Goal: Task Accomplishment & Management: Manage account settings

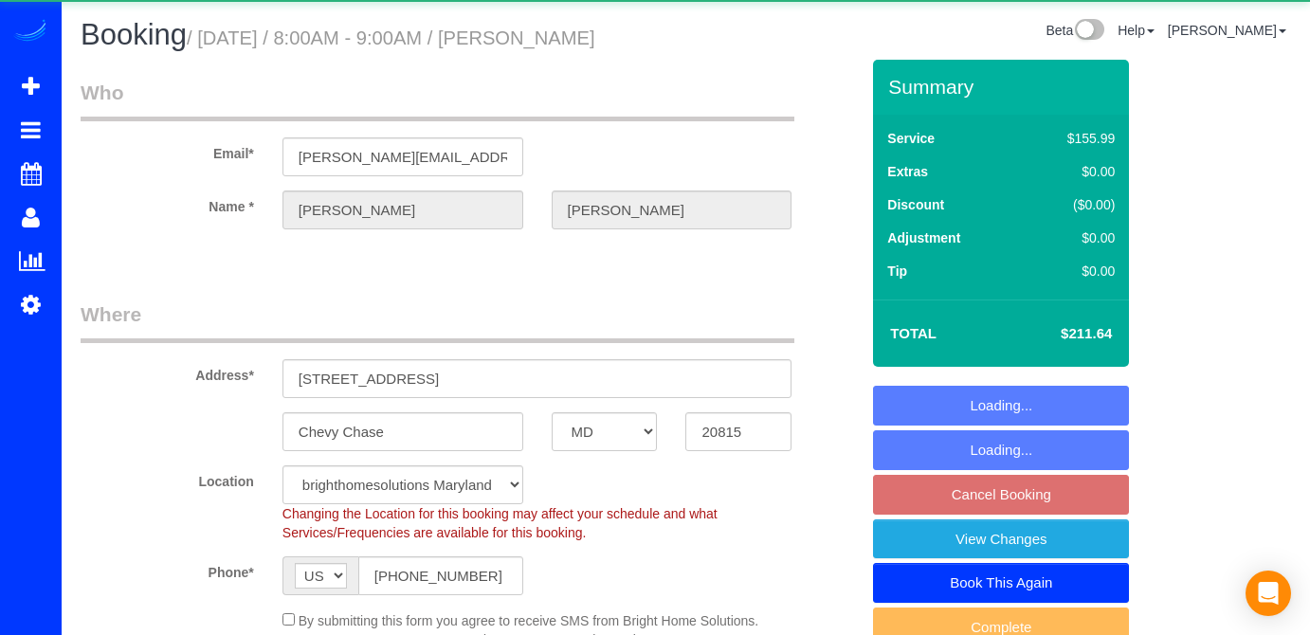
select select "MD"
select select "spot1"
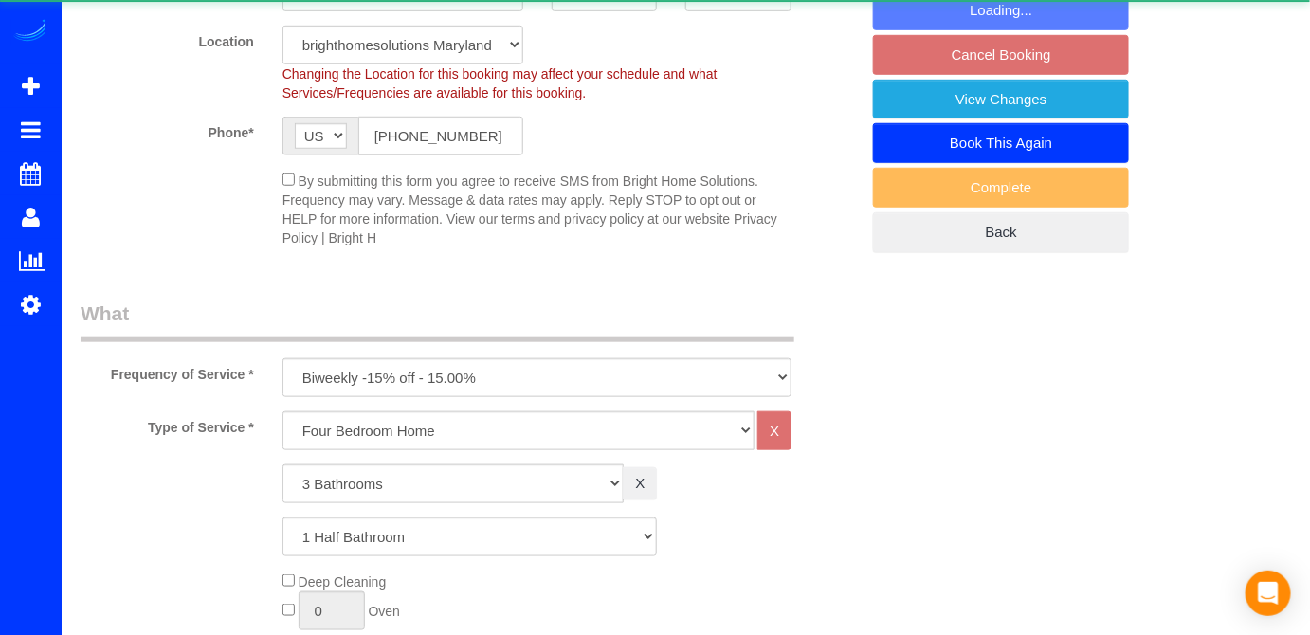
select select "3"
select select "1"
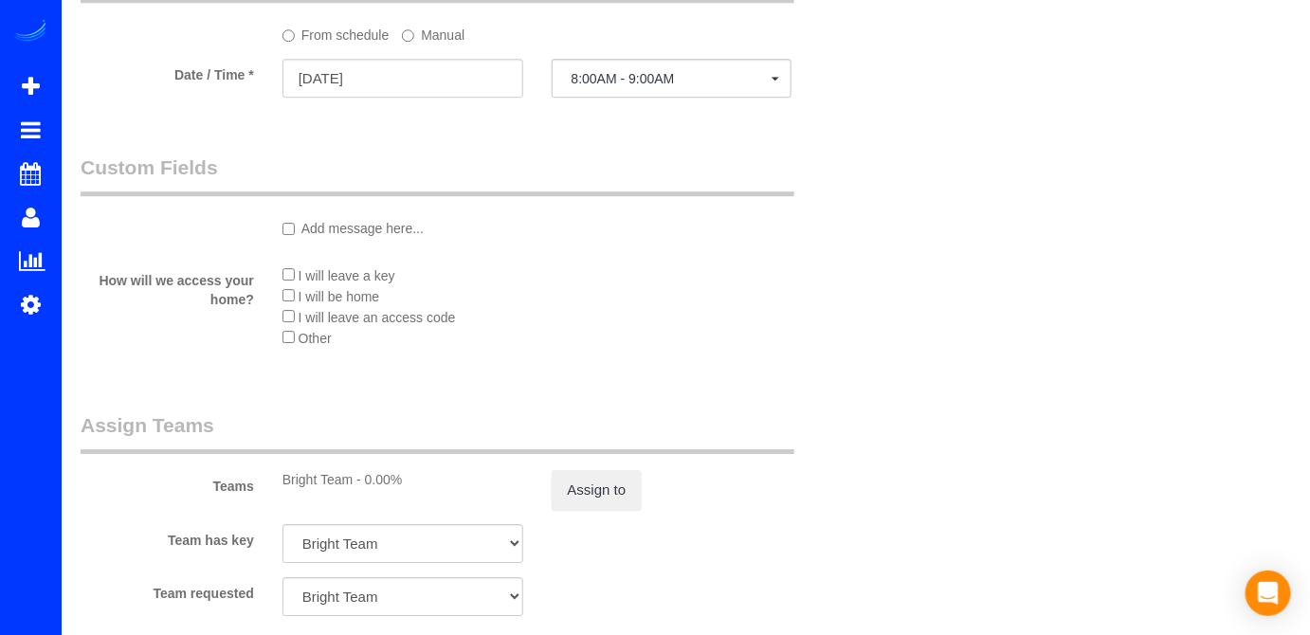
scroll to position [1723, 0]
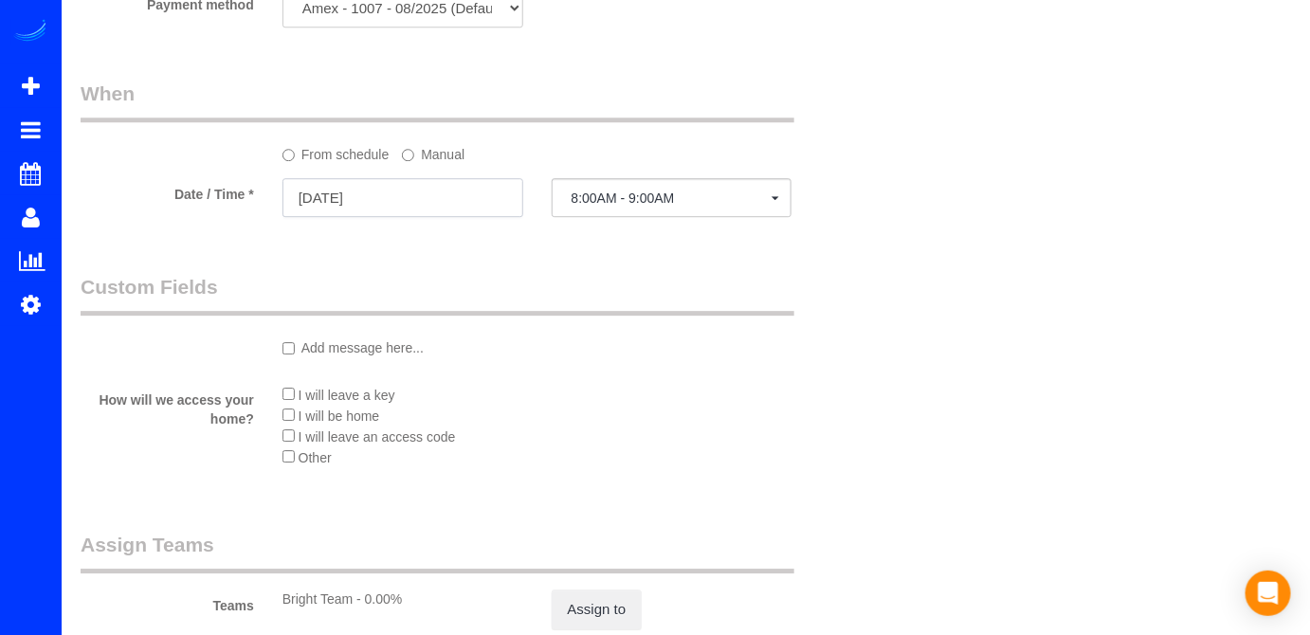
click at [432, 198] on input "[DATE]" at bounding box center [402, 197] width 241 height 39
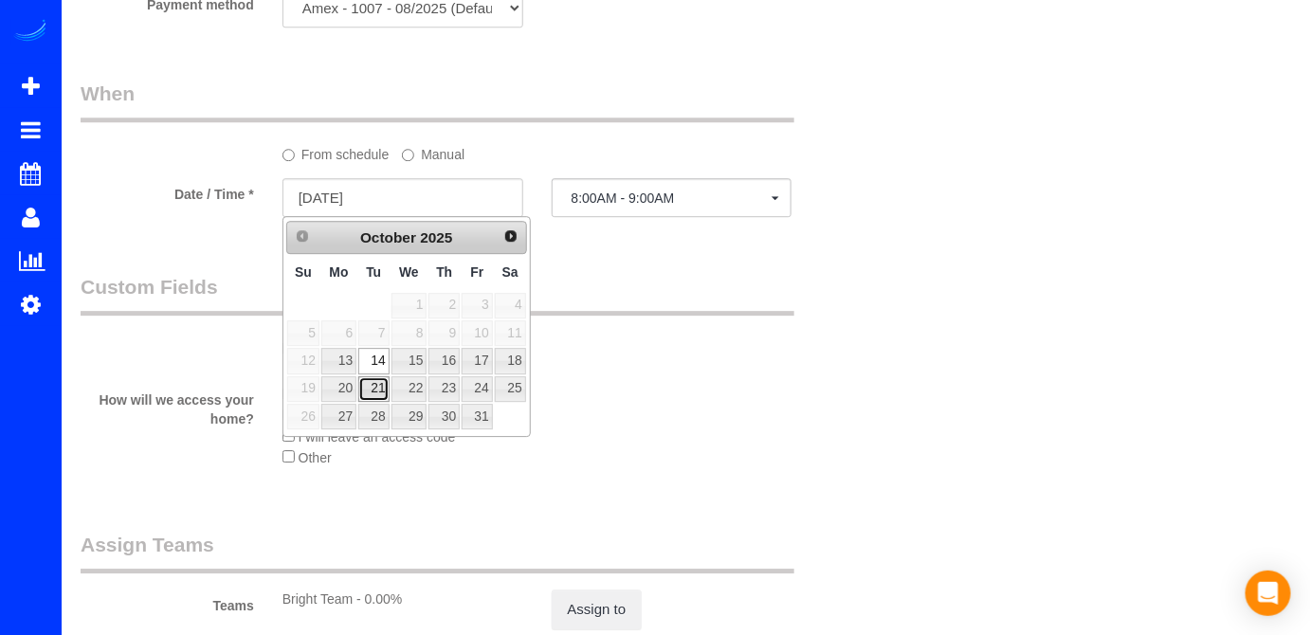
click at [376, 379] on link "21" at bounding box center [373, 389] width 30 height 26
type input "[DATE]"
select select "spot23"
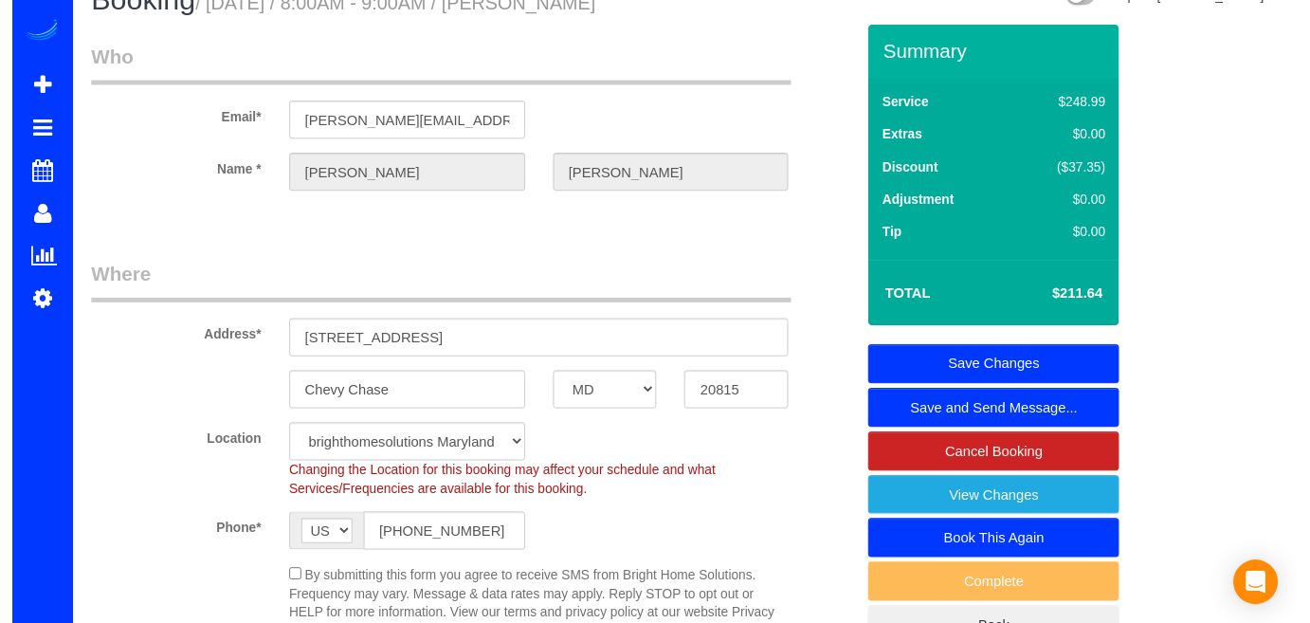
scroll to position [0, 0]
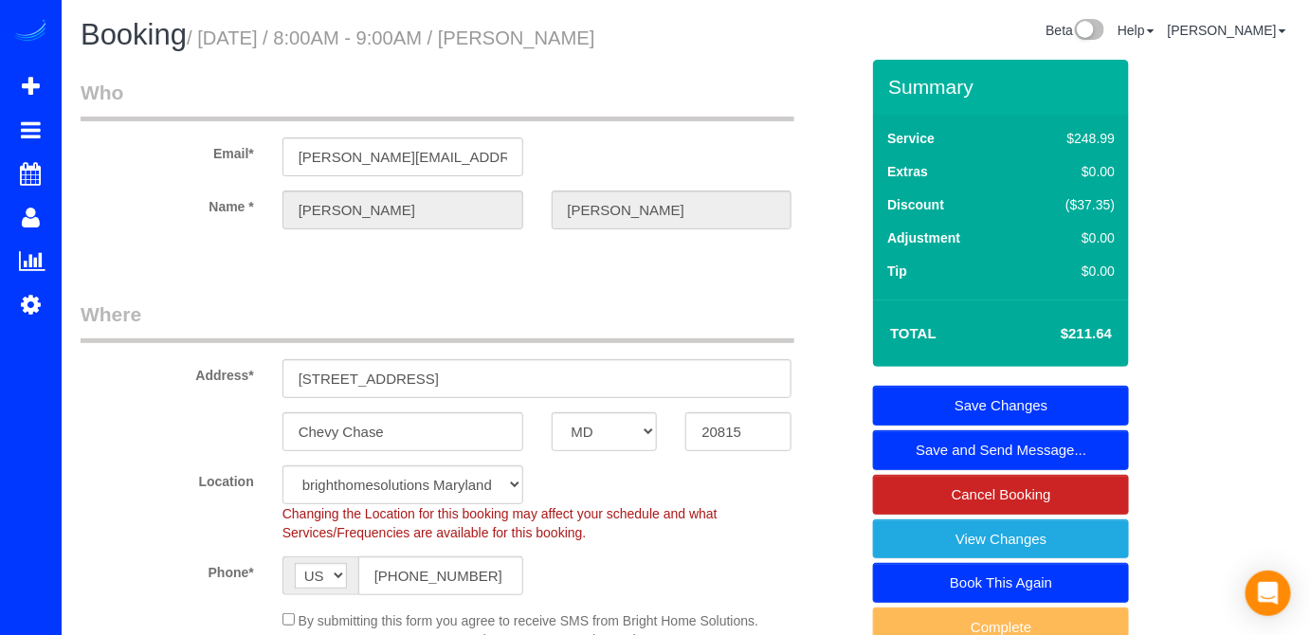
click at [1023, 400] on link "Save Changes" at bounding box center [1001, 406] width 256 height 40
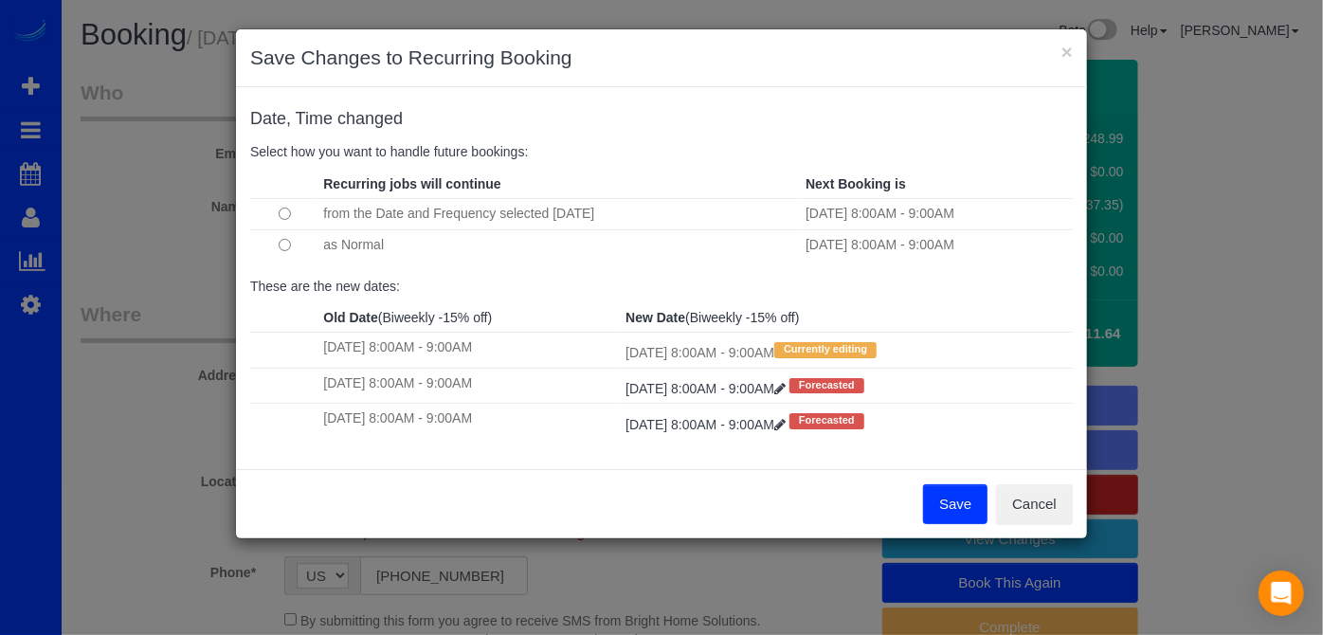
click at [958, 504] on button "Save" at bounding box center [955, 504] width 64 height 40
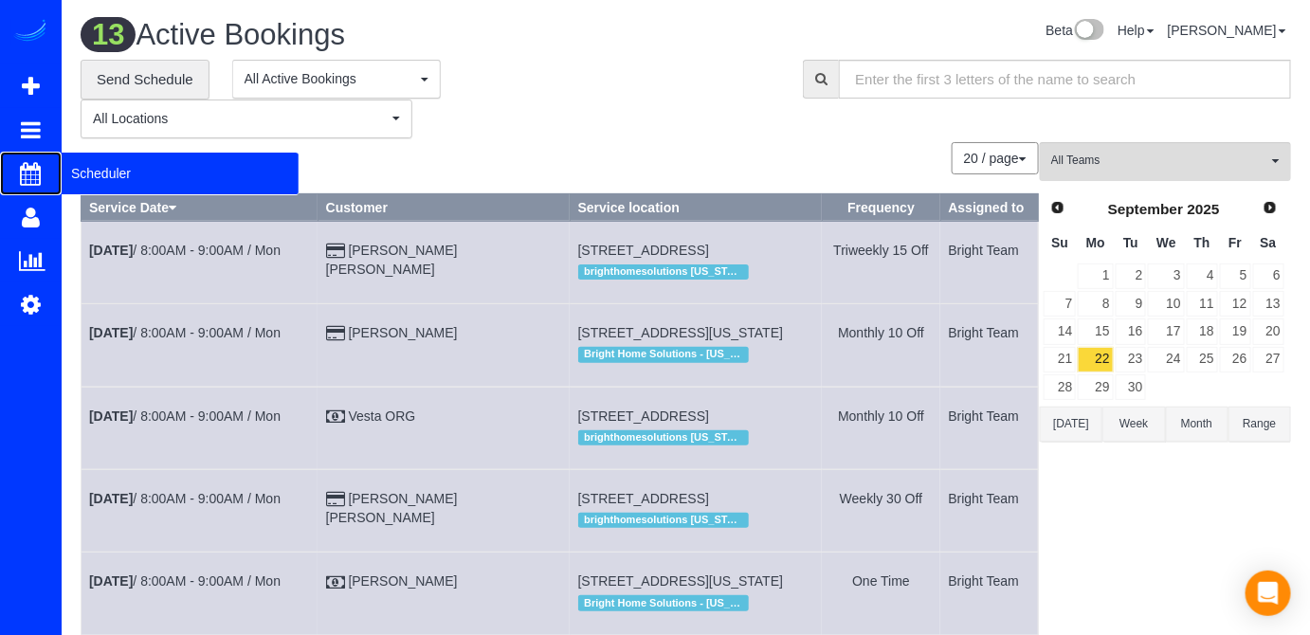
click at [65, 177] on span "Scheduler" at bounding box center [180, 174] width 237 height 44
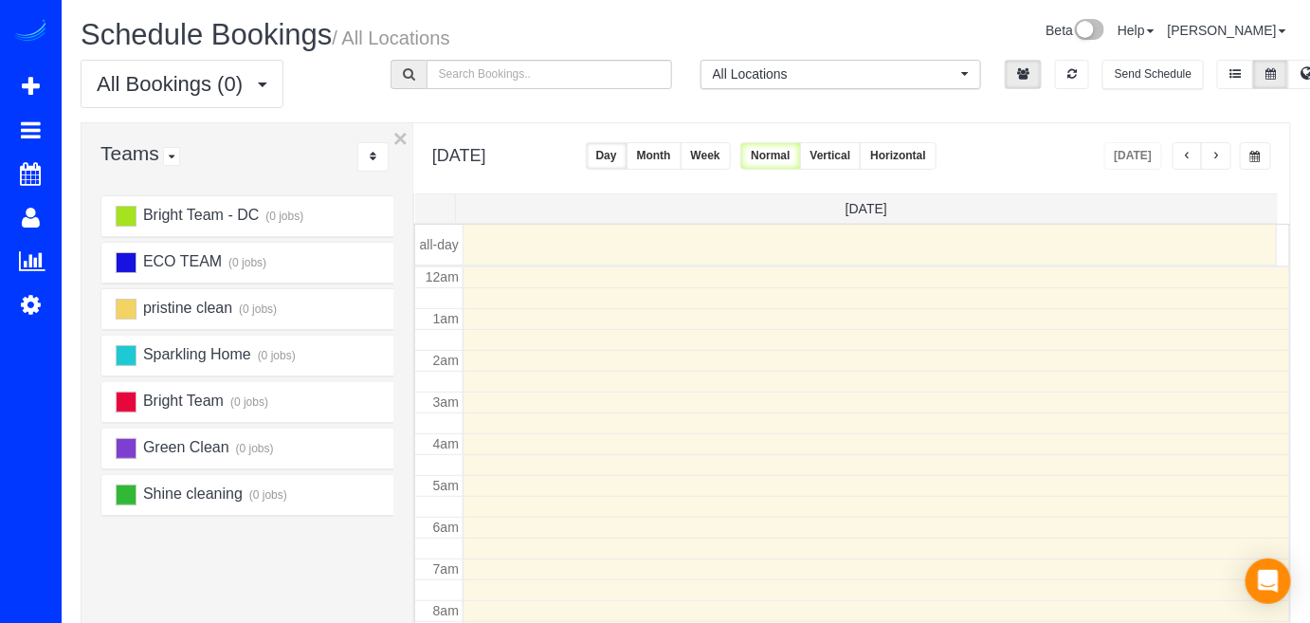
scroll to position [247, 0]
click at [1221, 156] on span "button" at bounding box center [1215, 156] width 9 height 11
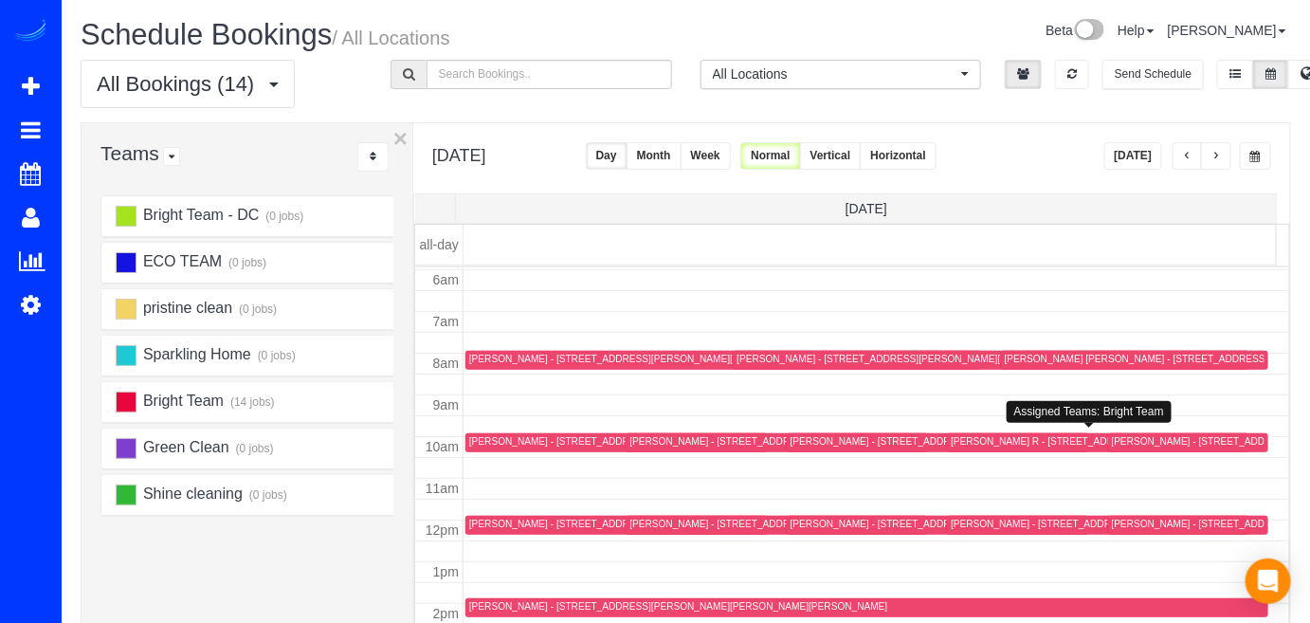
click at [971, 440] on div "[PERSON_NAME] R - [STREET_ADDRESS][PERSON_NAME]" at bounding box center [1086, 441] width 270 height 12
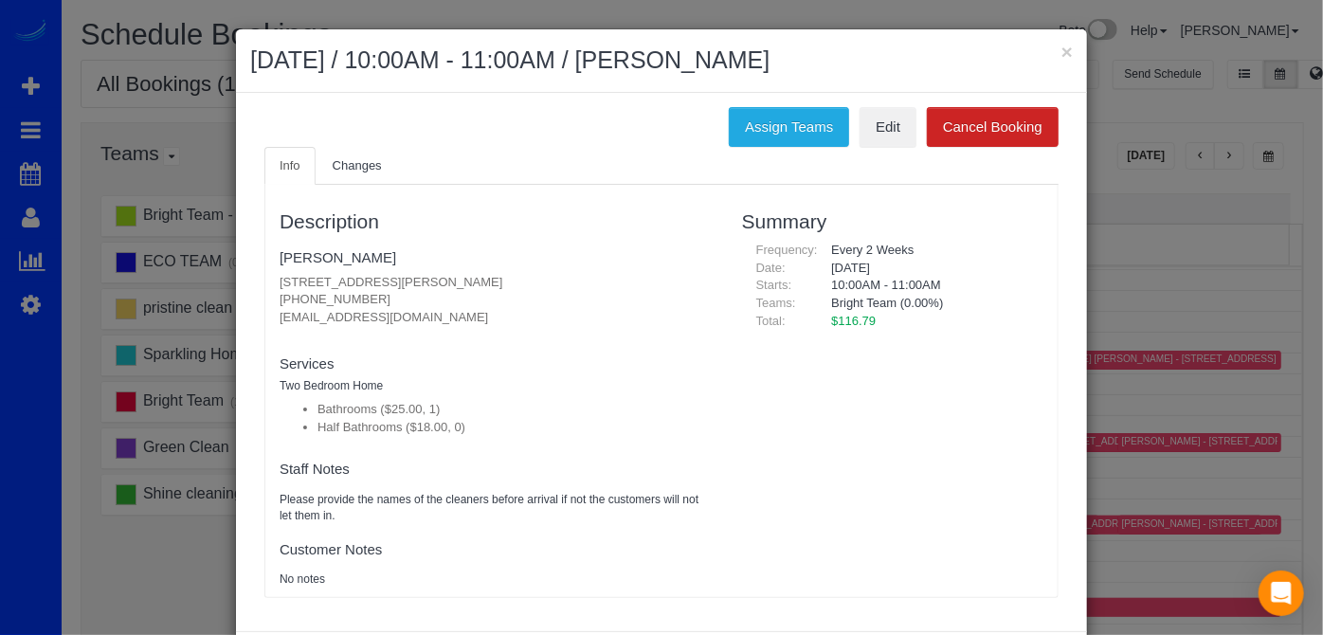
drag, startPoint x: 267, startPoint y: 318, endPoint x: 435, endPoint y: 320, distance: 167.8
click at [435, 320] on div "Description [PERSON_NAME] [STREET_ADDRESS][PERSON_NAME] [PHONE_NUMBER] [EMAIL_A…" at bounding box center [496, 390] width 463 height 393
copy p "[EMAIL_ADDRESS][DOMAIN_NAME]"
click at [1066, 51] on button "×" at bounding box center [1067, 52] width 11 height 20
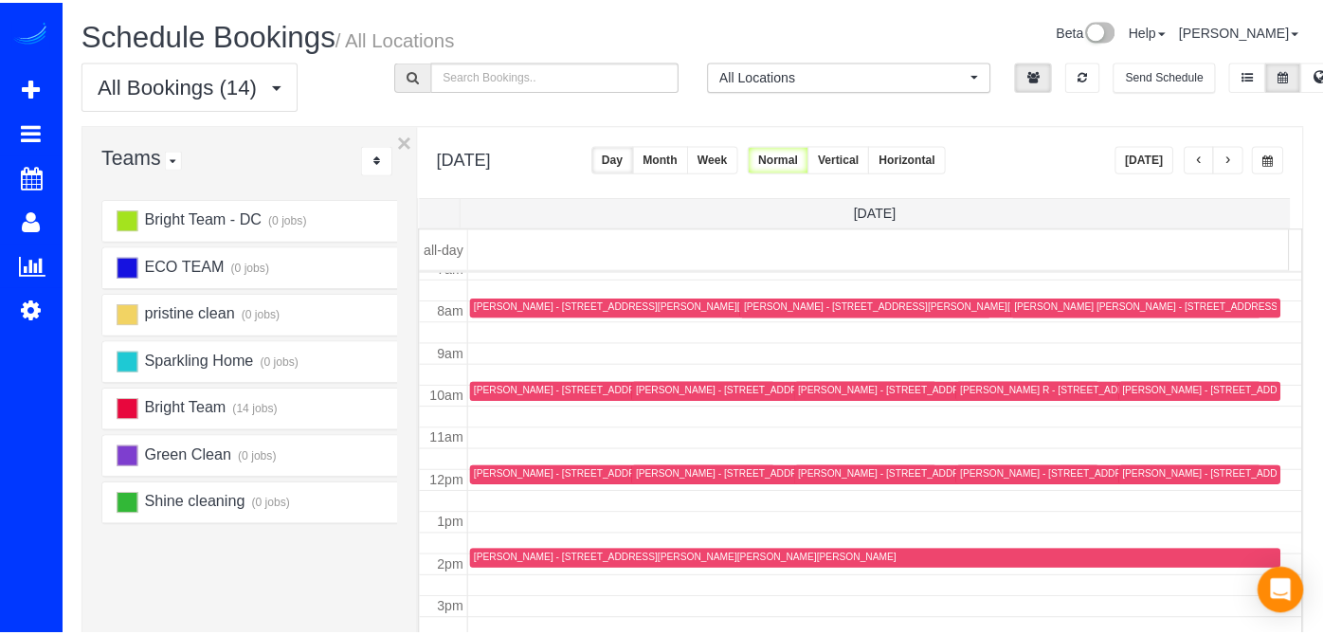
scroll to position [334, 0]
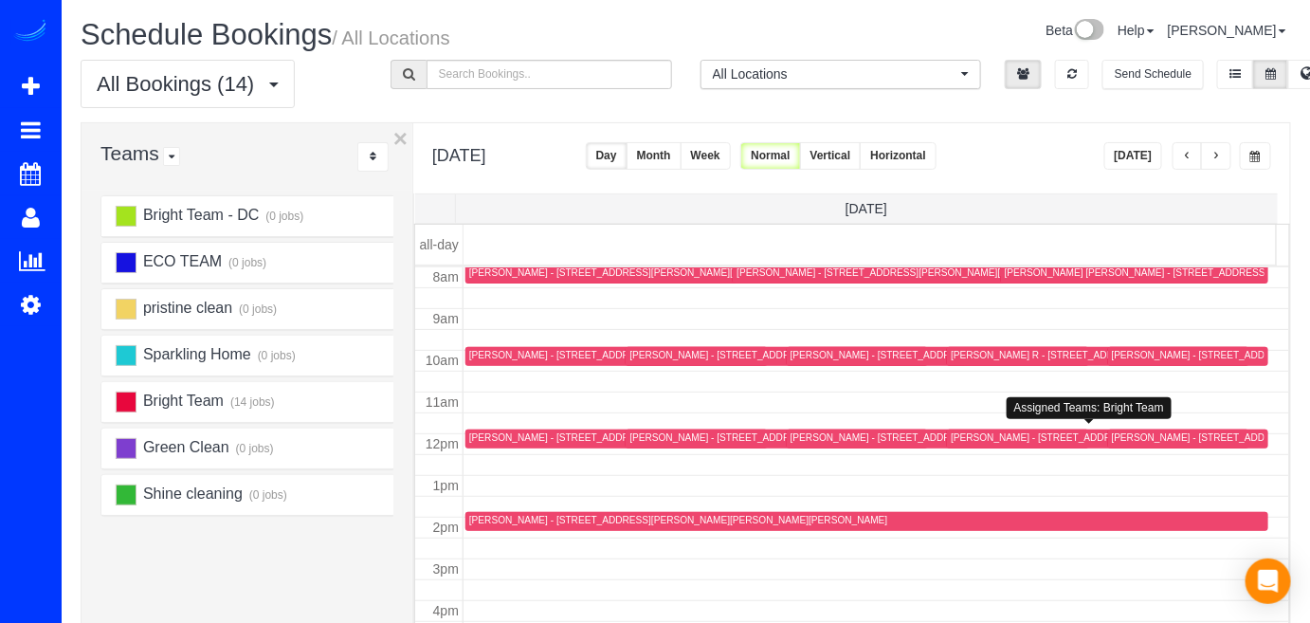
click at [980, 433] on div "[PERSON_NAME] - [STREET_ADDRESS]" at bounding box center [1042, 437] width 182 height 12
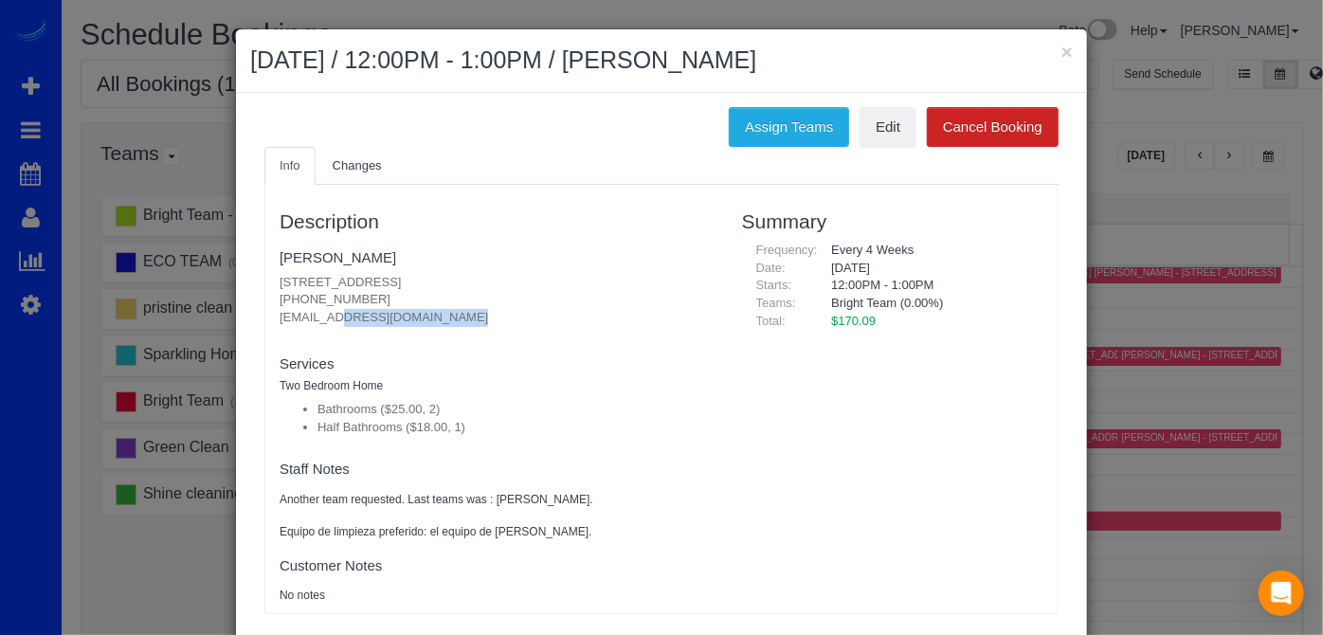
drag, startPoint x: 270, startPoint y: 317, endPoint x: 425, endPoint y: 314, distance: 154.5
click at [425, 314] on div "Description [PERSON_NAME] [STREET_ADDRESS] [PHONE_NUMBER] [EMAIL_ADDRESS][DOMAI…" at bounding box center [496, 398] width 463 height 409
copy p "[EMAIL_ADDRESS][DOMAIN_NAME]"
